Goal: Entertainment & Leisure: Consume media (video, audio)

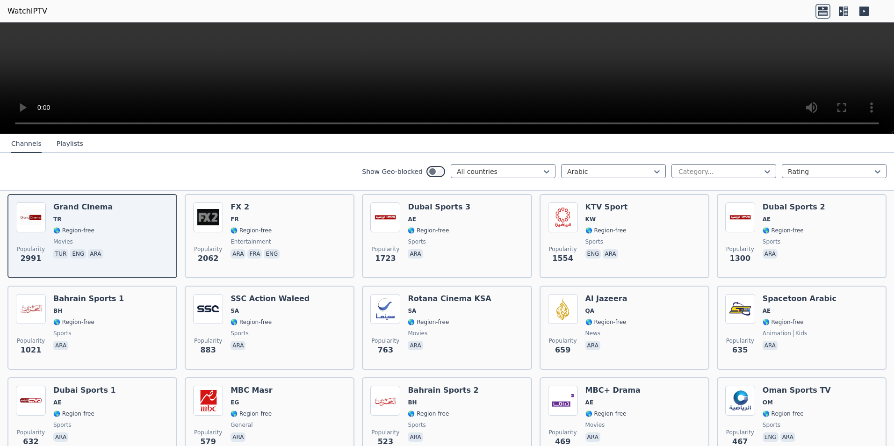
scroll to position [94, 0]
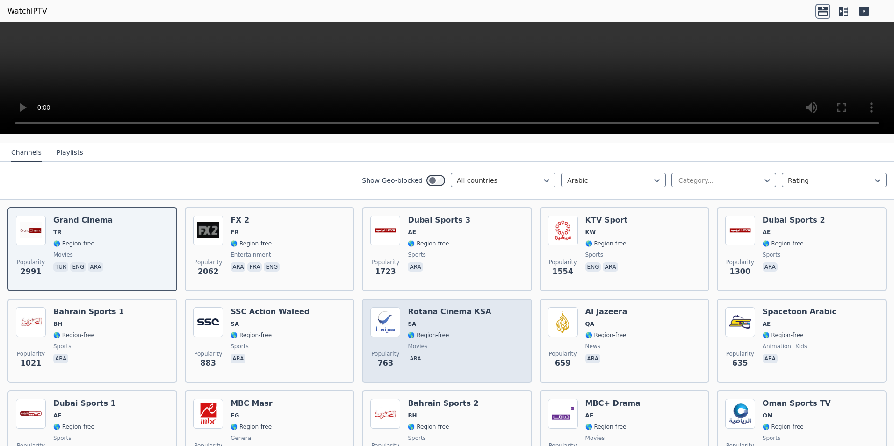
click at [454, 320] on span "SA" at bounding box center [449, 323] width 83 height 7
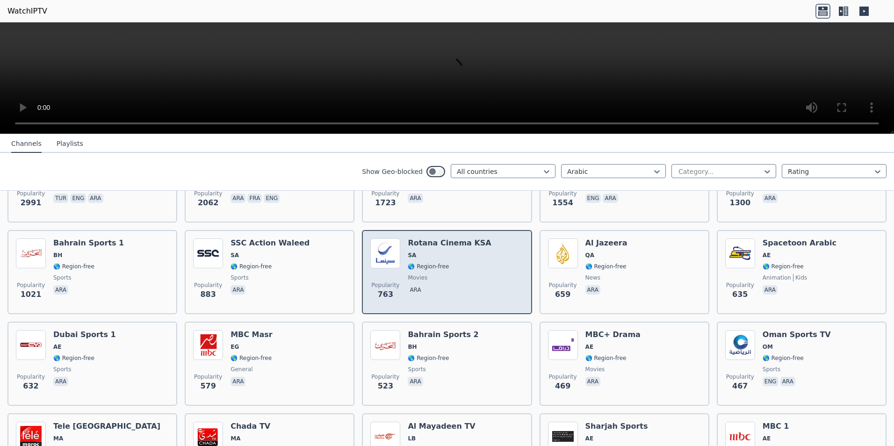
scroll to position [187, 0]
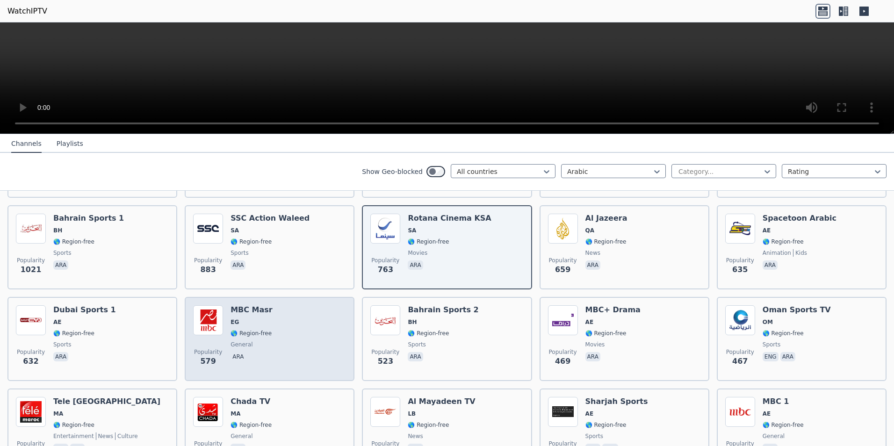
click at [256, 318] on span "EG" at bounding box center [252, 321] width 42 height 7
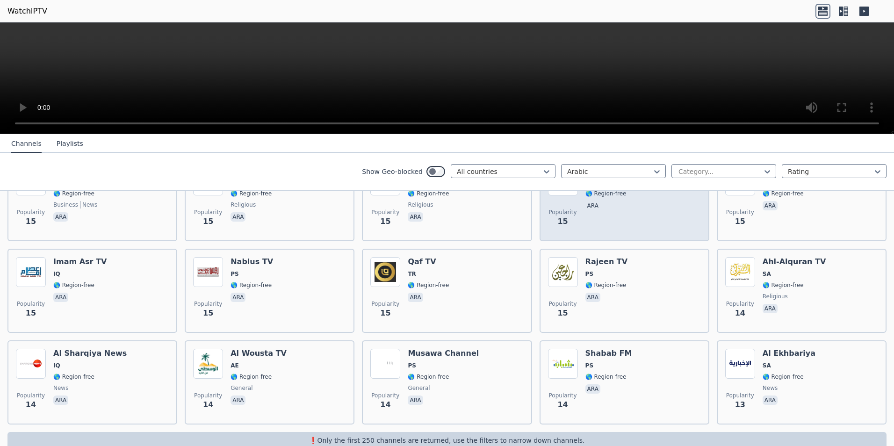
scroll to position [4473, 0]
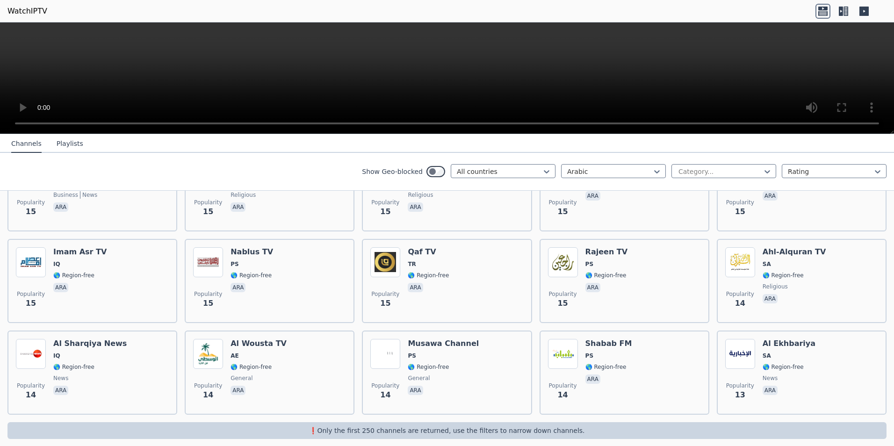
click at [66, 141] on button "Playlists" at bounding box center [70, 144] width 27 height 18
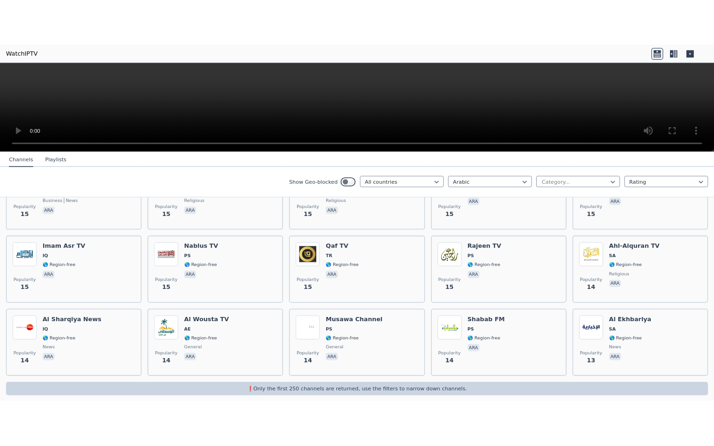
scroll to position [0, 0]
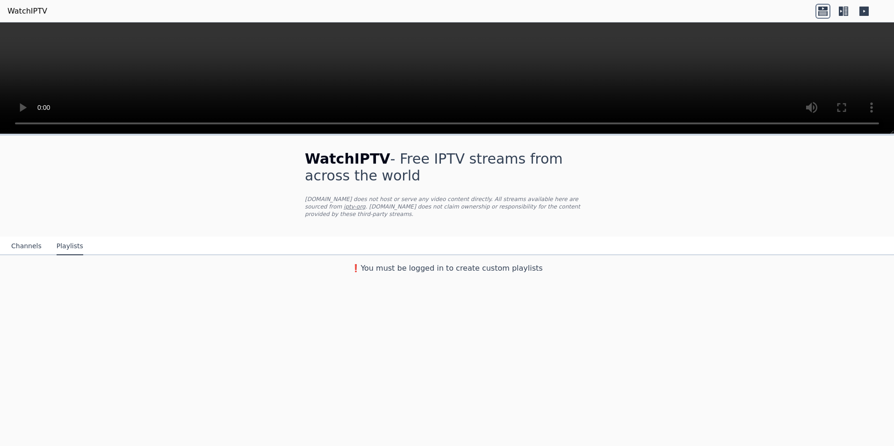
click at [18, 239] on button "Channels" at bounding box center [26, 247] width 30 height 18
